Goal: Entertainment & Leisure: Consume media (video, audio)

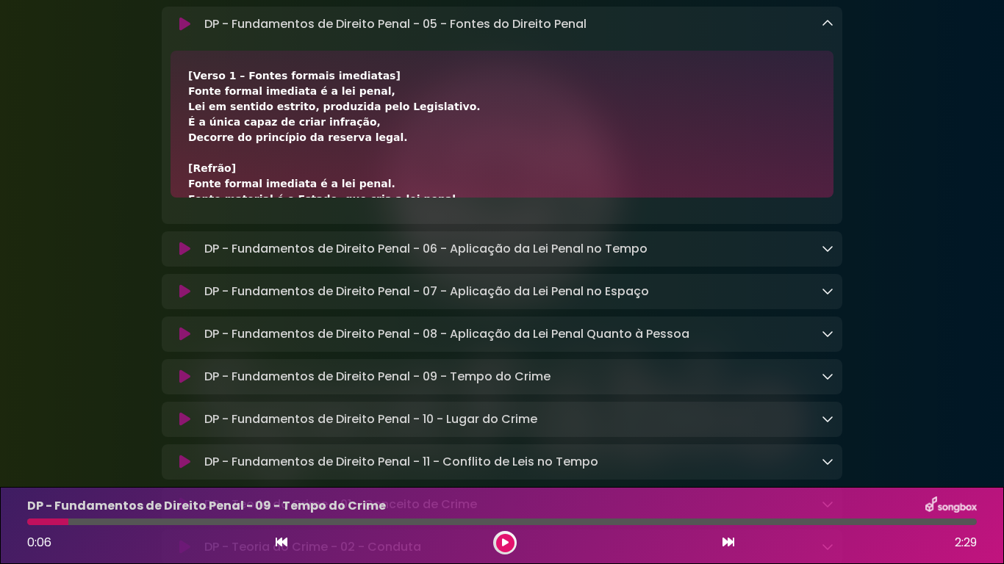
scroll to position [509, 0]
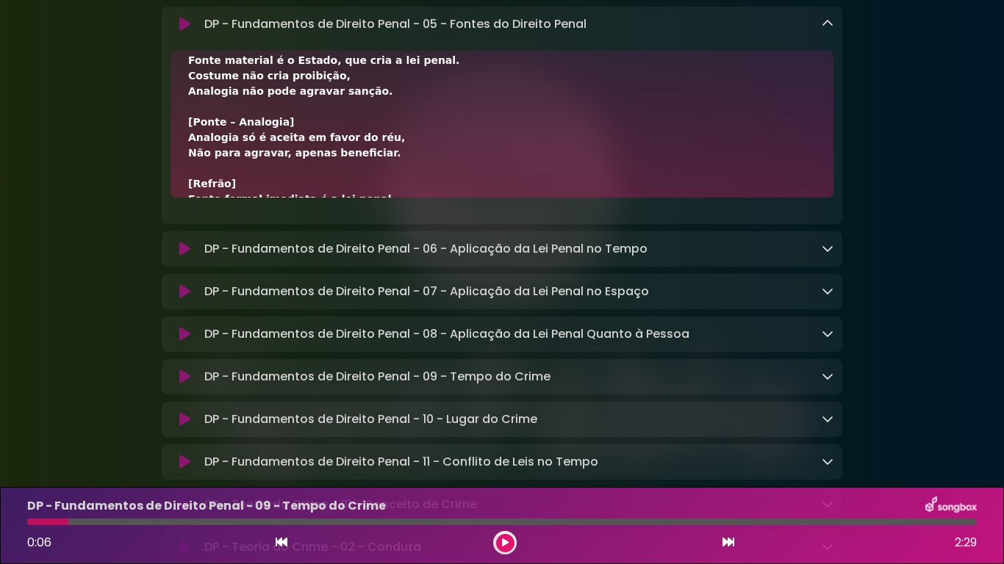
drag, startPoint x: 245, startPoint y: 303, endPoint x: 245, endPoint y: 295, distance: 8.8
drag, startPoint x: 154, startPoint y: 333, endPoint x: 143, endPoint y: 351, distance: 21.4
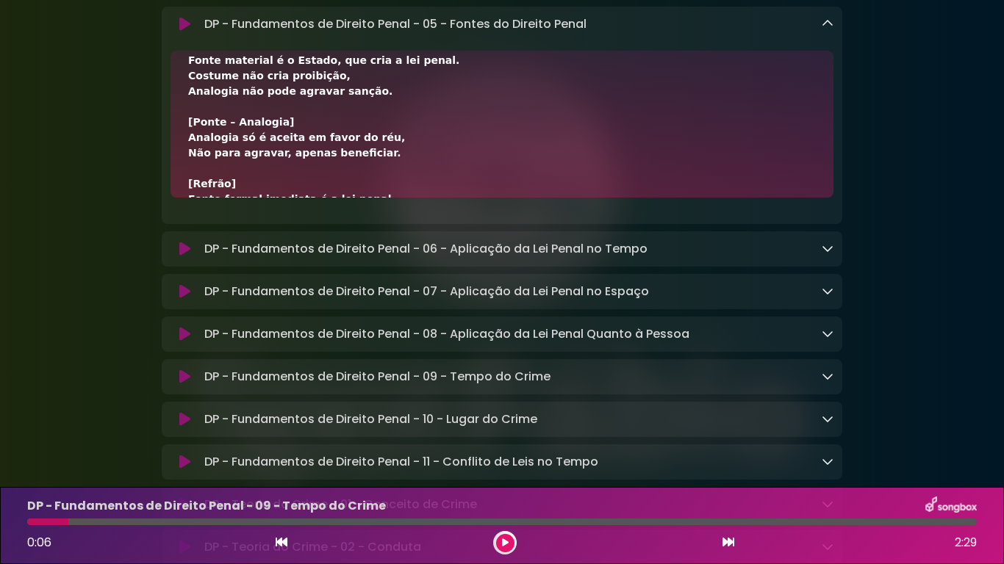
click at [505, 539] on icon at bounding box center [505, 542] width 7 height 9
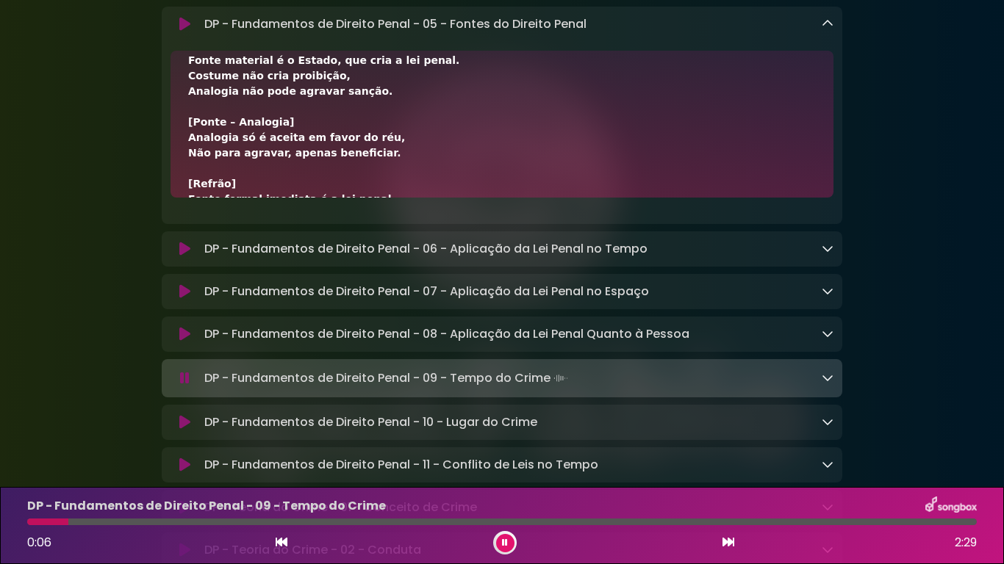
click at [498, 532] on div "0:06 2:29" at bounding box center [501, 543] width 967 height 24
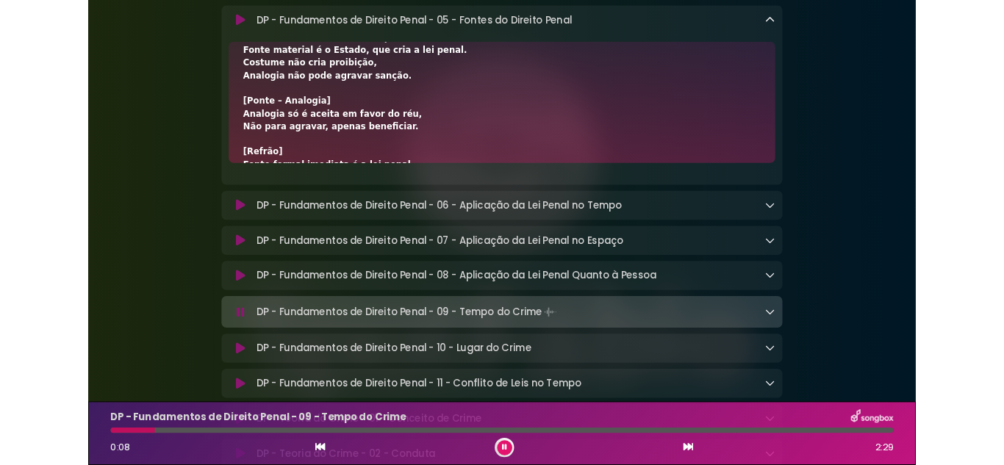
scroll to position [8737, 0]
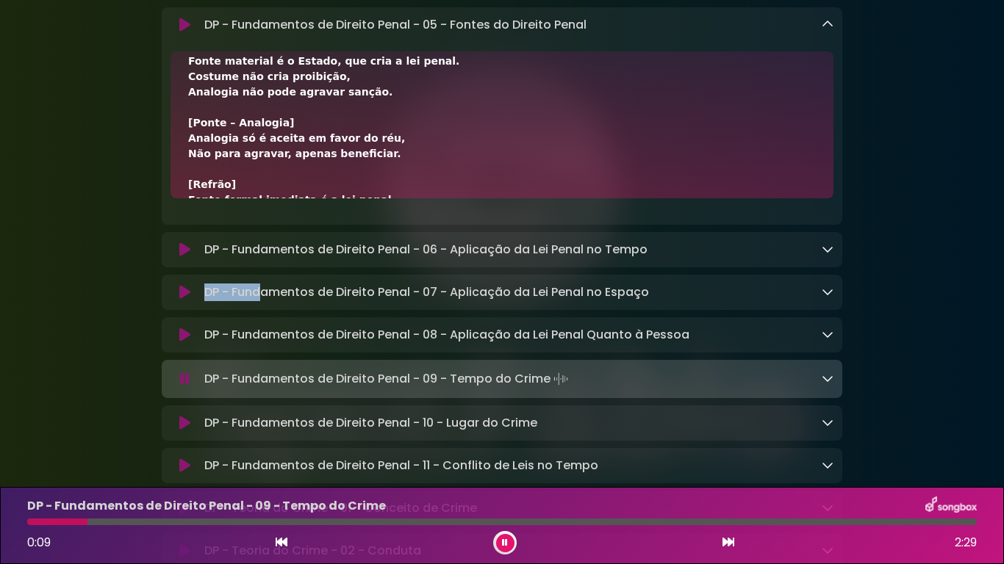
drag, startPoint x: 194, startPoint y: 432, endPoint x: 328, endPoint y: 375, distance: 145.5
click at [299, 310] on div "DP - Fundamentos de Direito Penal - 07 - Aplicação da Lei Penal no Espaço Loadi…" at bounding box center [502, 292] width 680 height 35
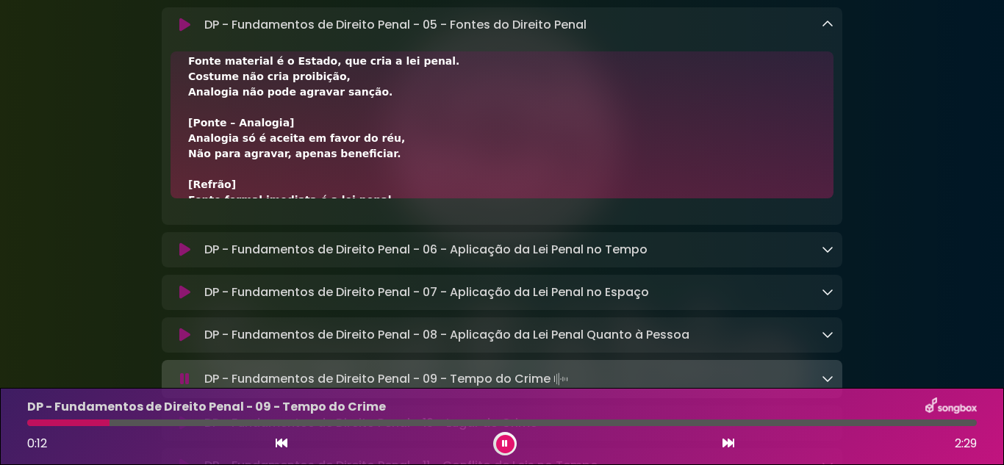
click at [505, 442] on icon at bounding box center [505, 443] width 6 height 9
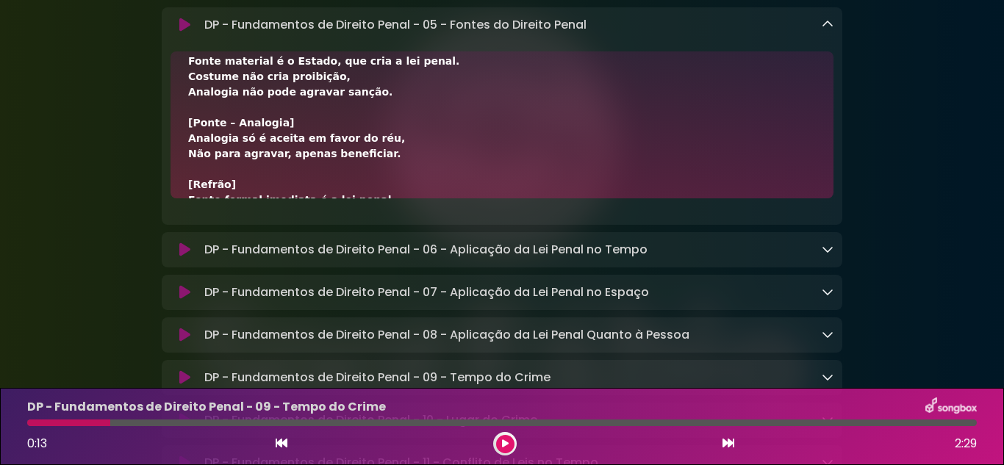
click at [502, 453] on button at bounding box center [505, 444] width 18 height 18
click at [496, 442] on div at bounding box center [505, 444] width 24 height 24
click at [504, 445] on button at bounding box center [505, 444] width 18 height 18
